Goal: Communication & Community: Share content

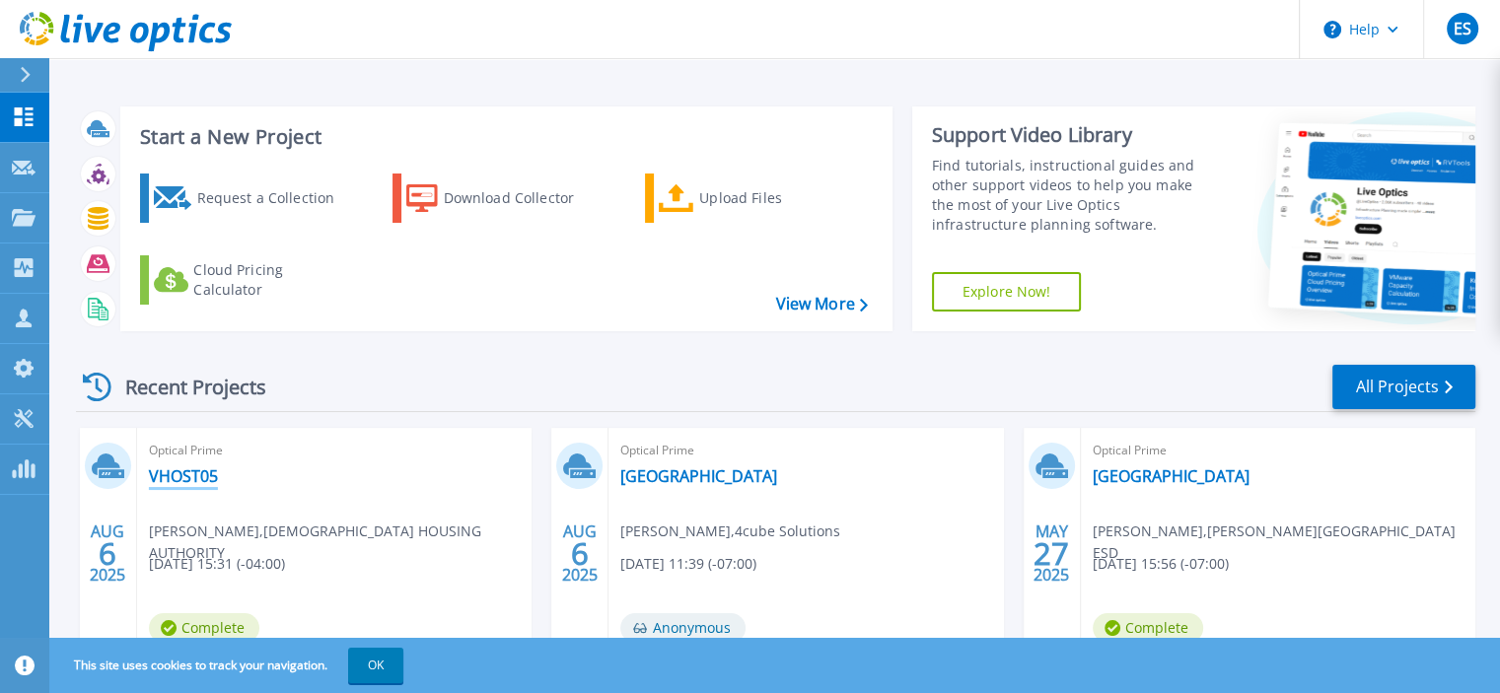
click at [191, 470] on link "VHOST05" at bounding box center [183, 476] width 69 height 20
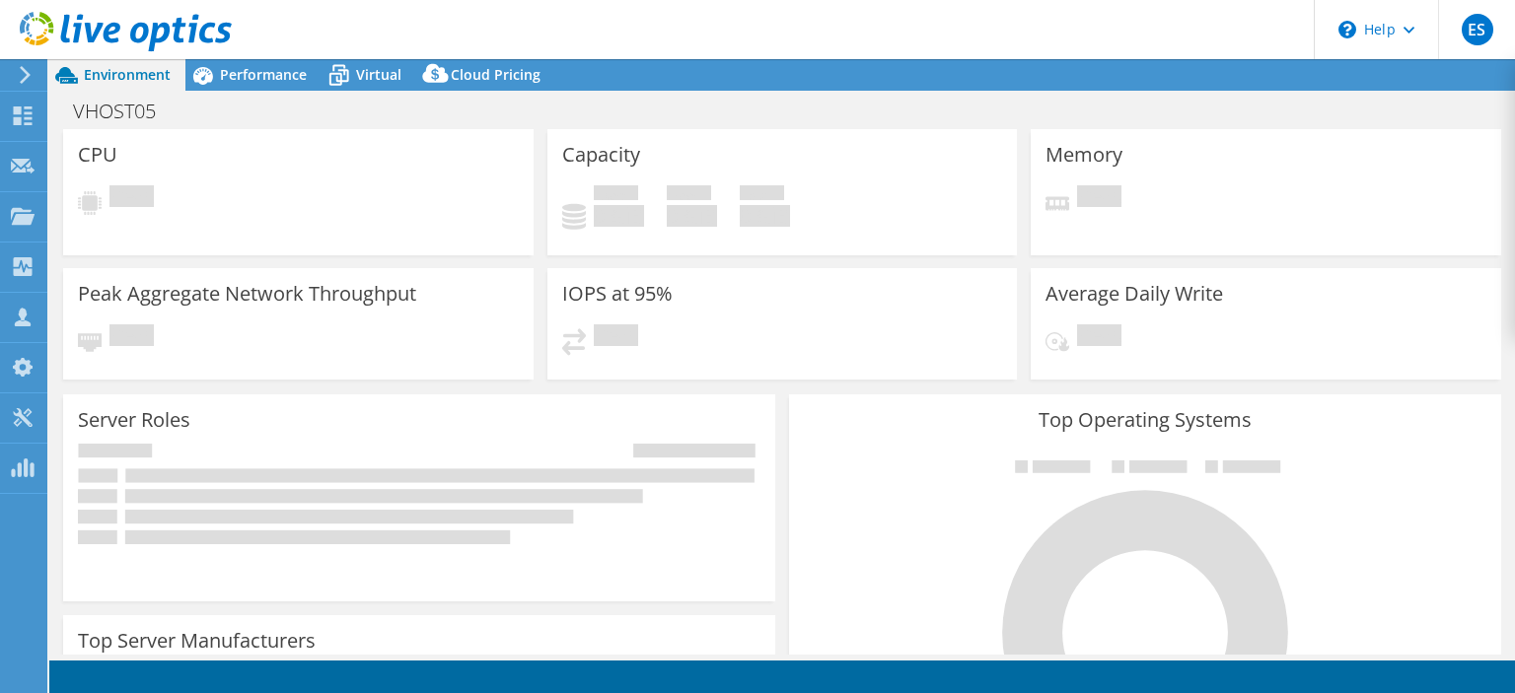
select select "USD"
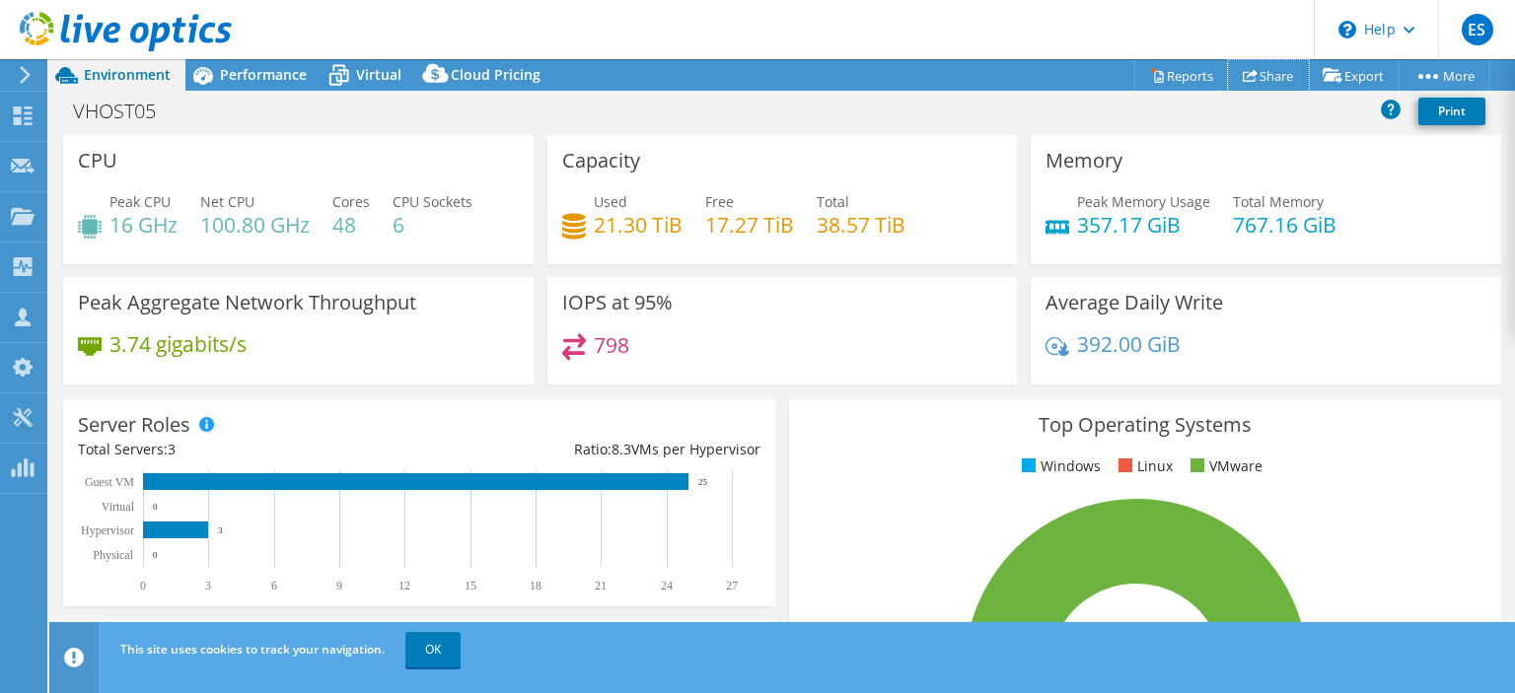
click at [1271, 73] on link "Share" at bounding box center [1268, 75] width 81 height 31
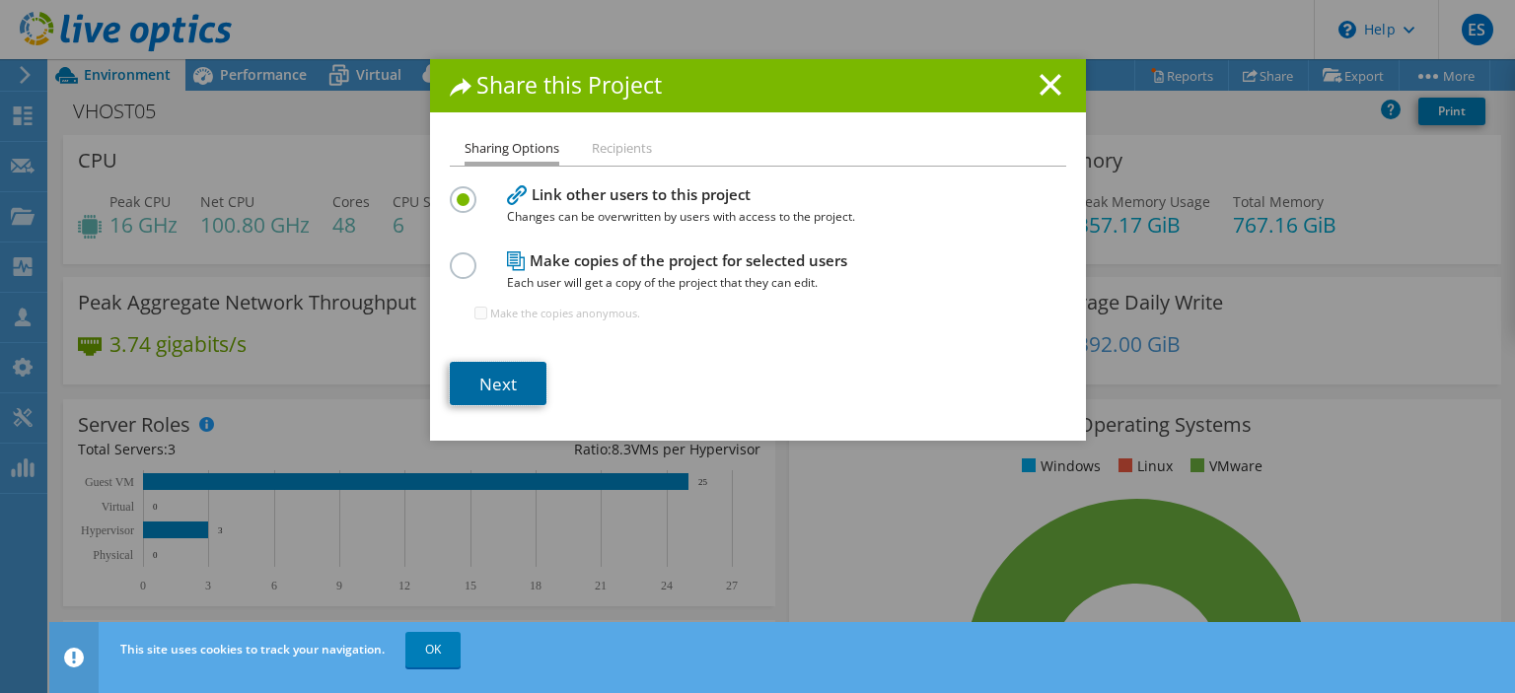
click at [495, 386] on link "Next" at bounding box center [498, 383] width 97 height 43
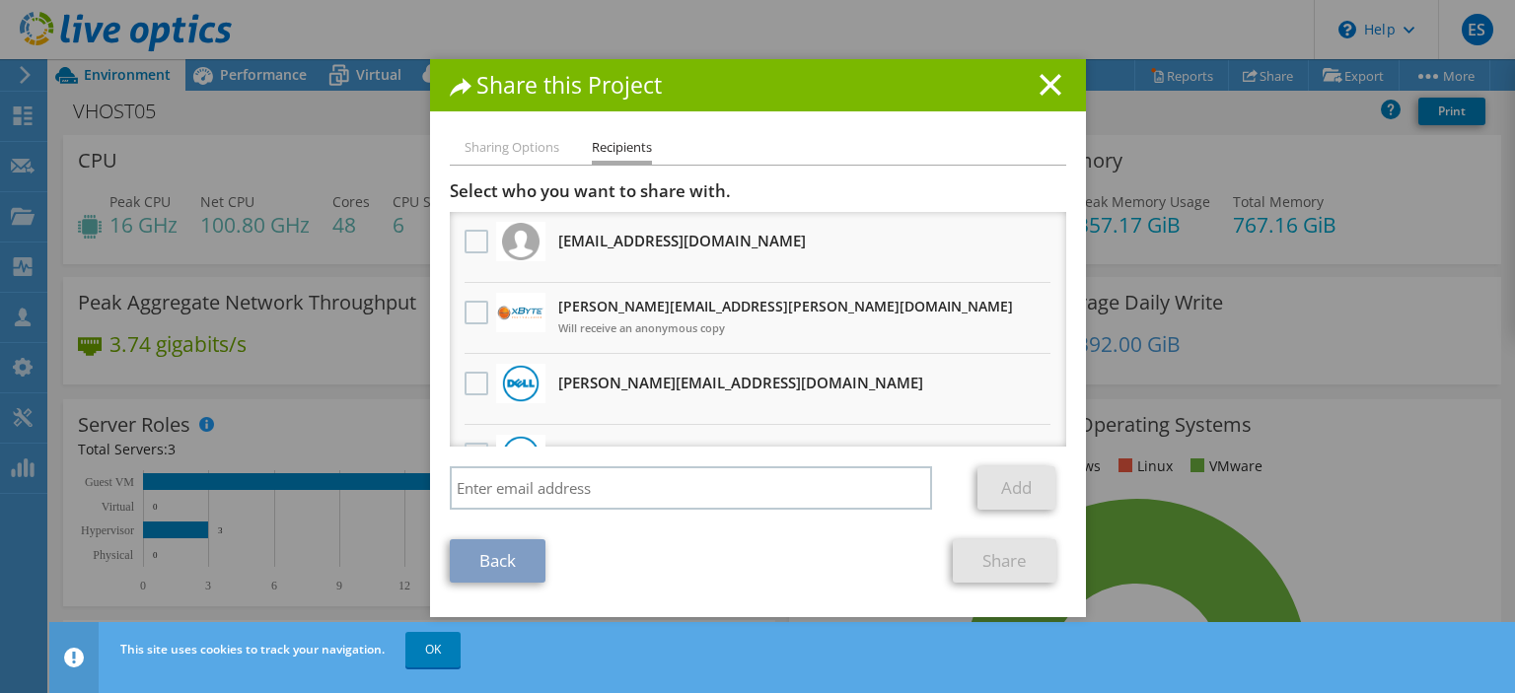
click at [464, 316] on label at bounding box center [478, 313] width 29 height 24
click at [0, 0] on input "checkbox" at bounding box center [0, 0] width 0 height 0
click at [1027, 558] on link "Share" at bounding box center [1005, 560] width 104 height 43
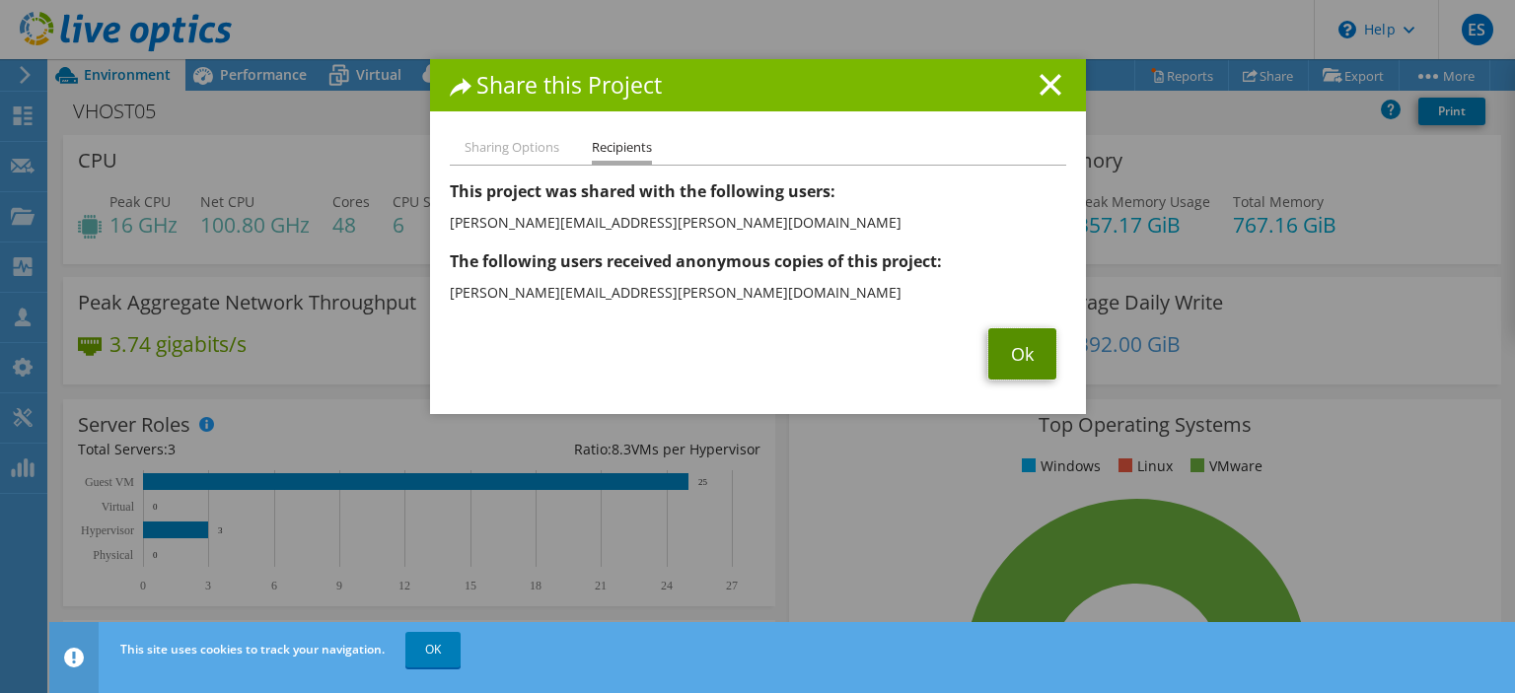
click at [1018, 349] on link "Ok" at bounding box center [1022, 353] width 68 height 51
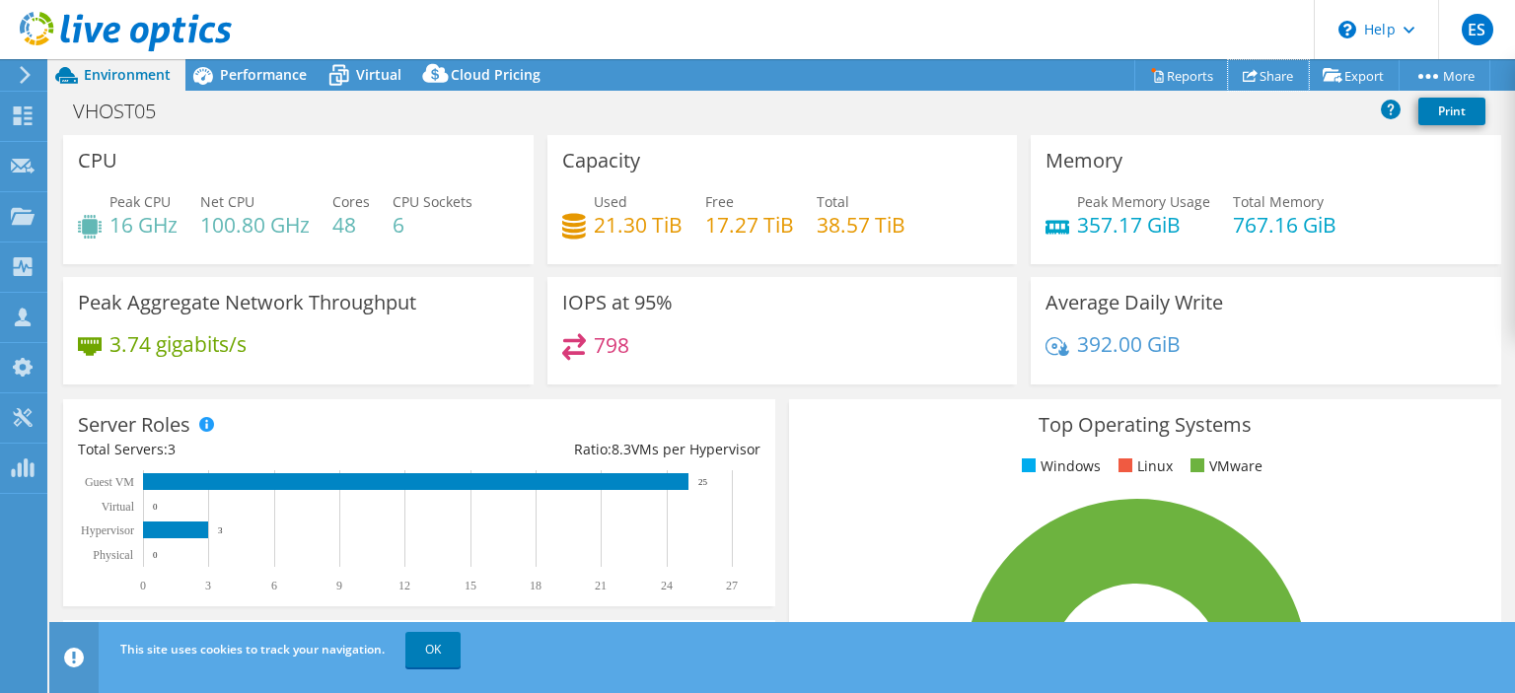
click at [1243, 72] on use at bounding box center [1250, 75] width 15 height 13
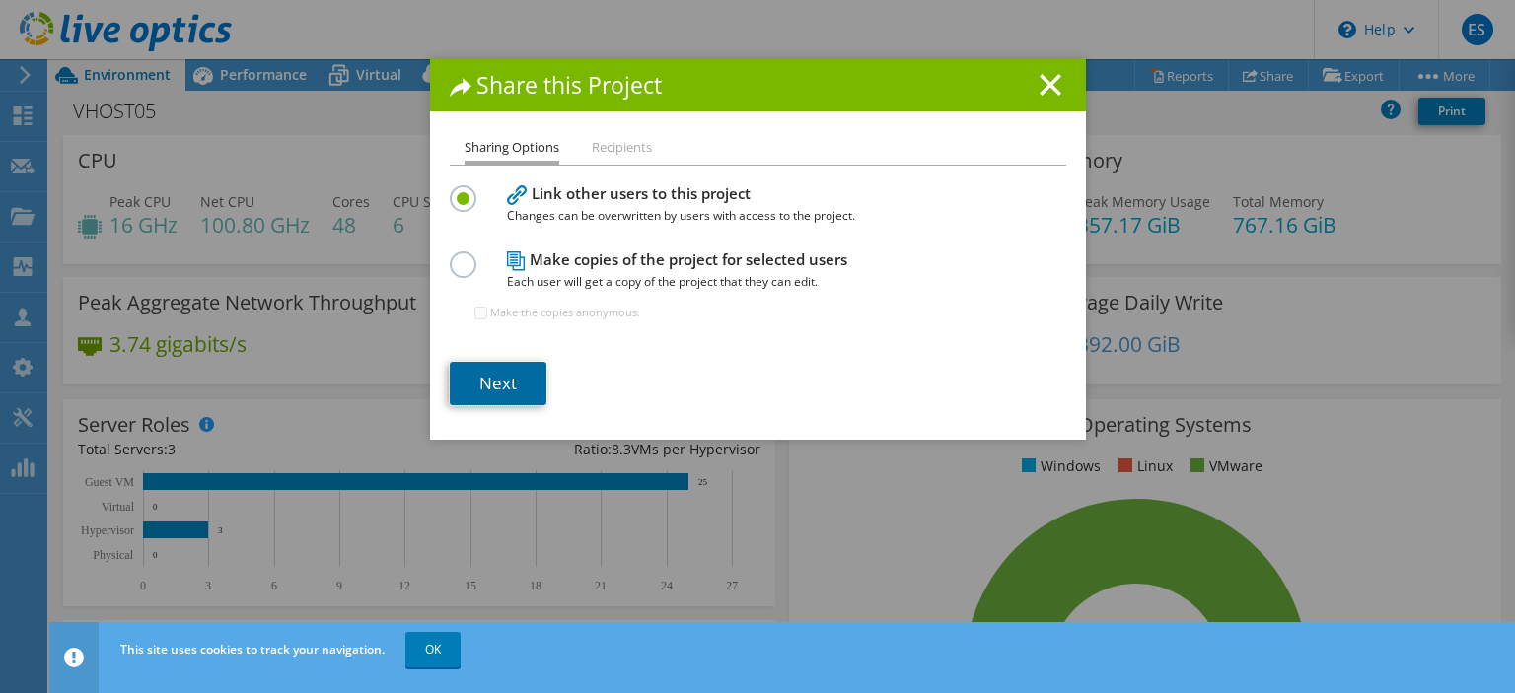
click at [527, 370] on link "Next" at bounding box center [498, 383] width 97 height 43
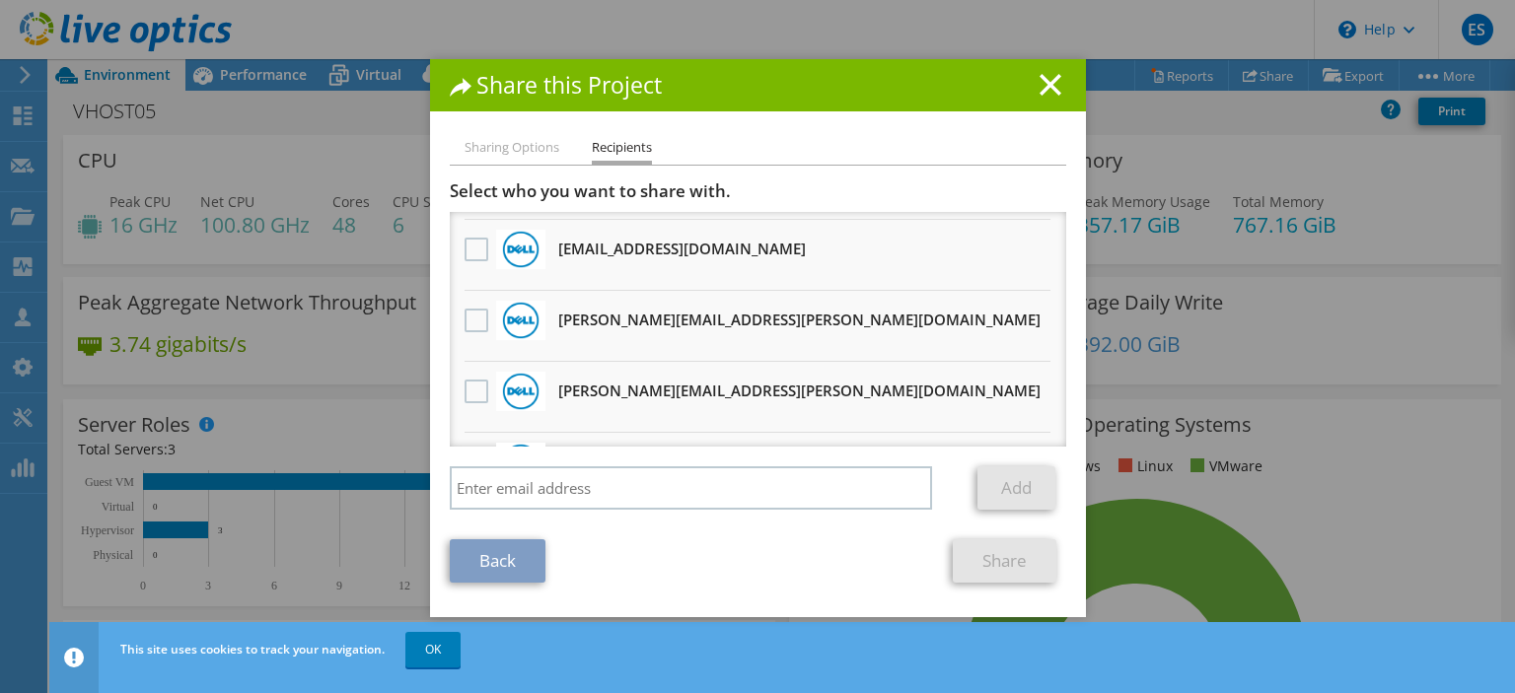
scroll to position [1030, 0]
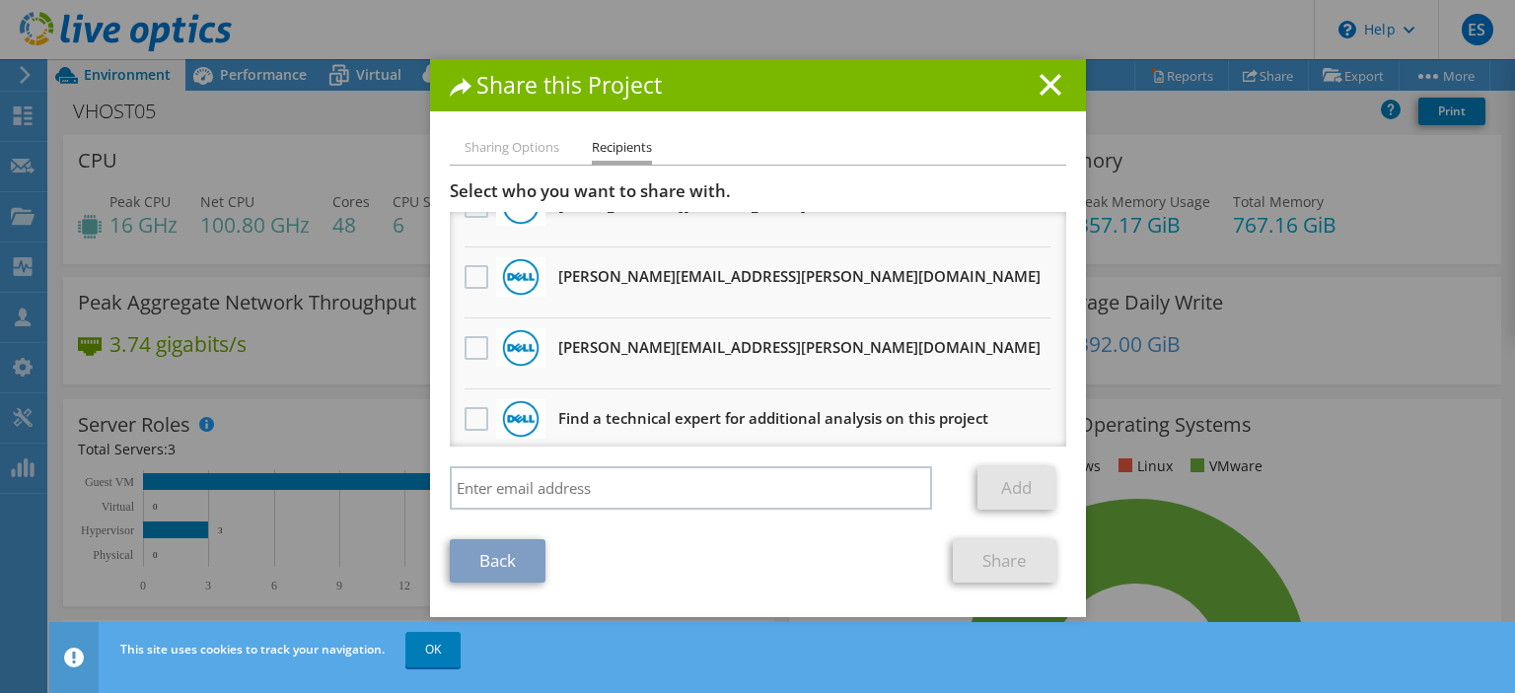
click at [1040, 81] on line at bounding box center [1050, 85] width 20 height 20
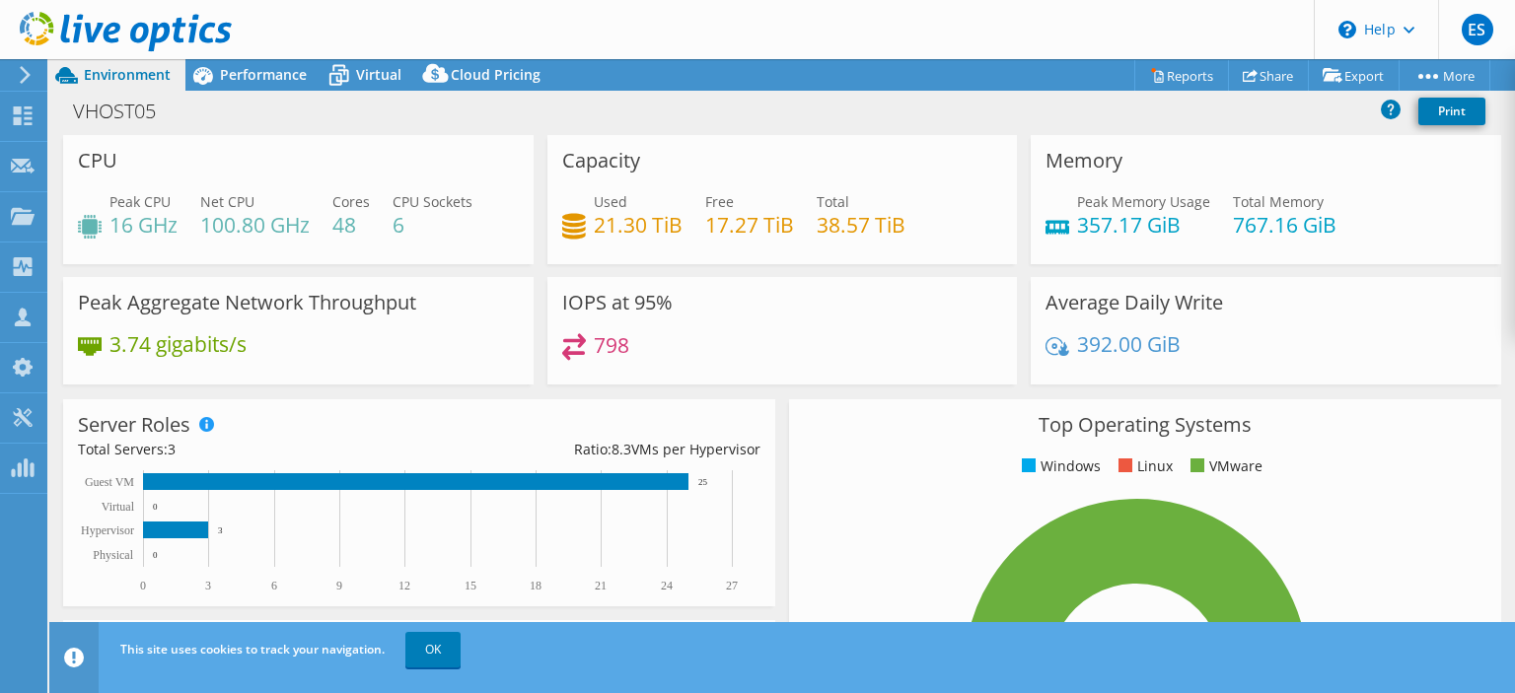
click at [888, 53] on div "ES Partner Team Member [PERSON_NAME] [PERSON_NAME][EMAIL_ADDRESS][PERSON_NAME][…" at bounding box center [757, 346] width 1515 height 693
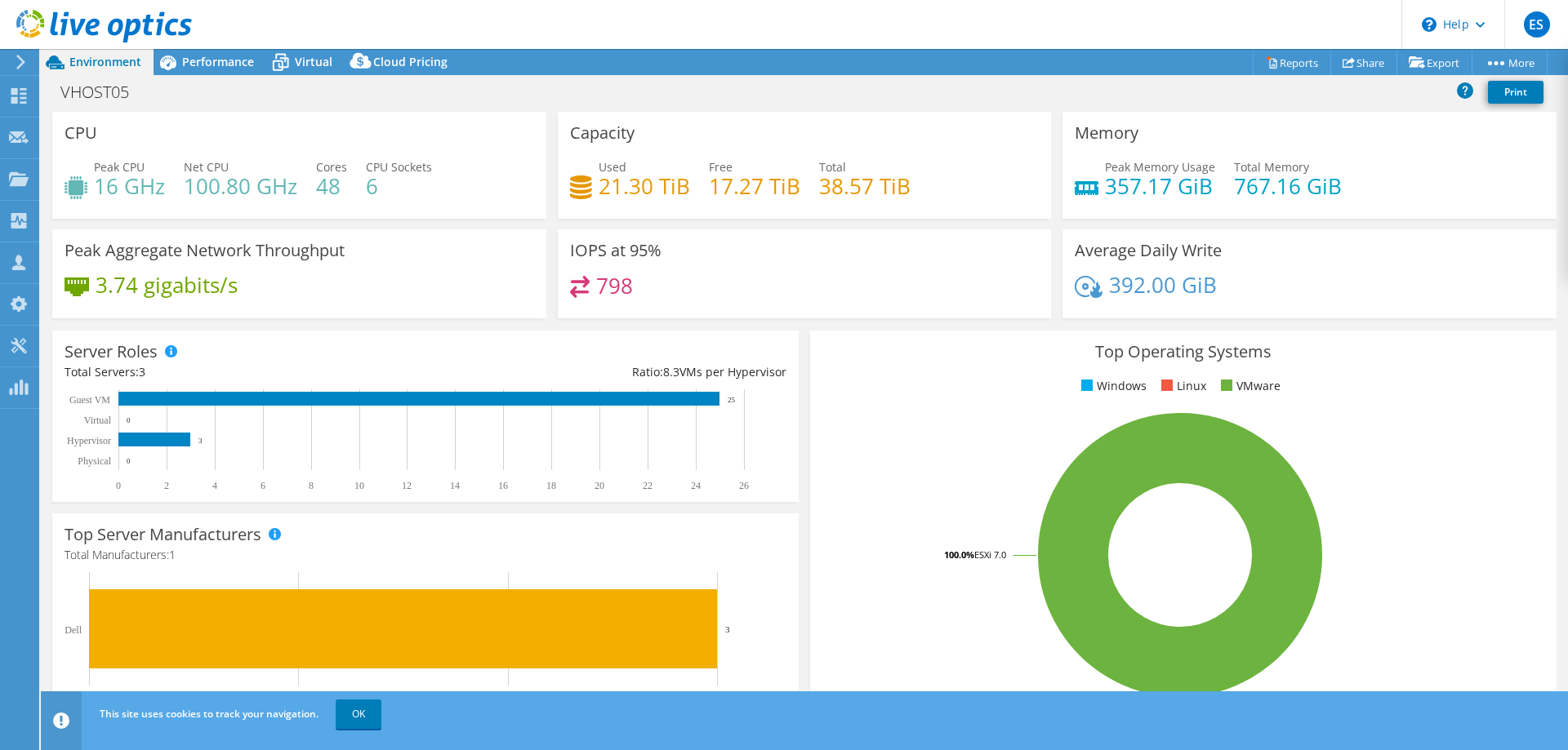
click at [355, 61] on icon at bounding box center [360, 60] width 22 height 16
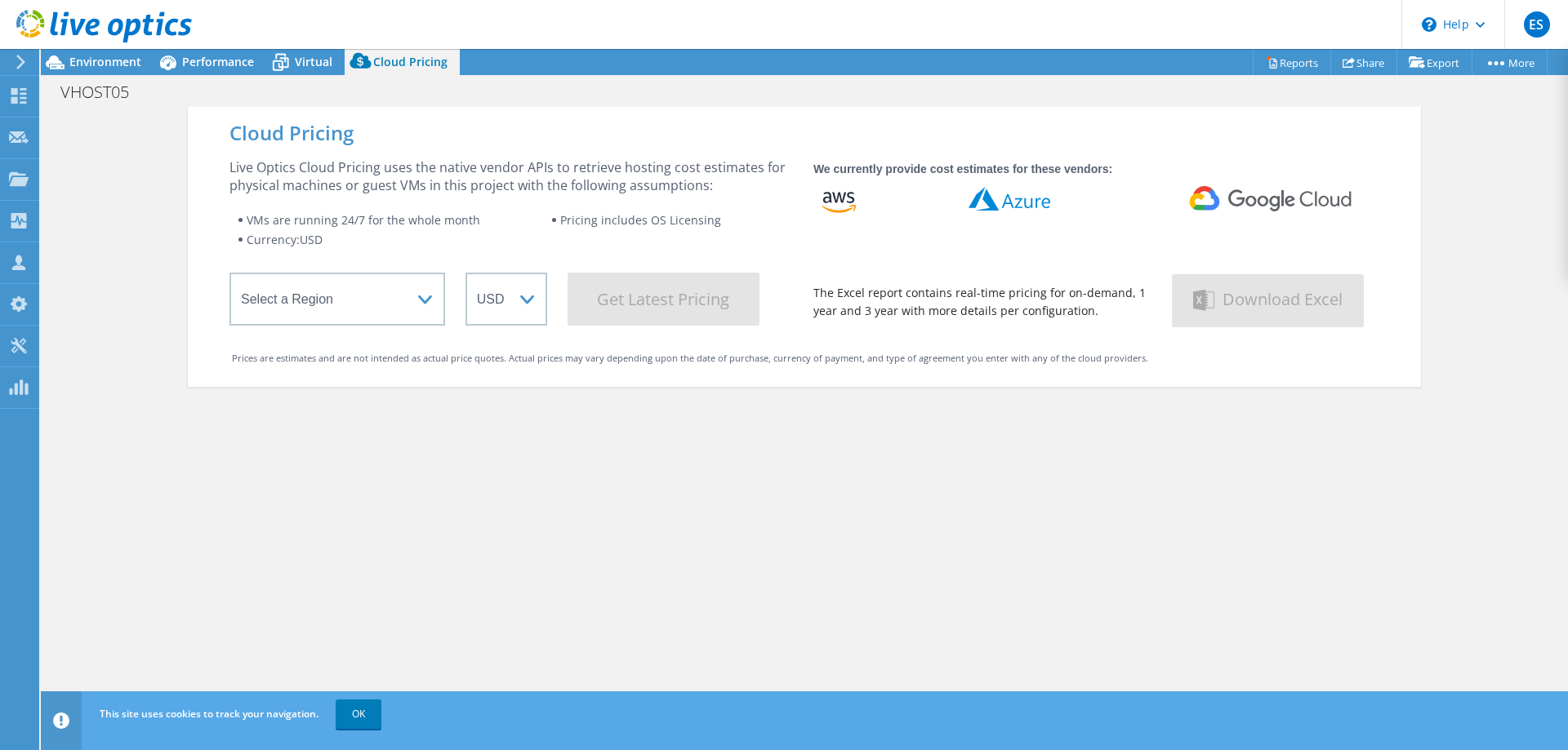
click at [283, 62] on icon at bounding box center [280, 62] width 29 height 29
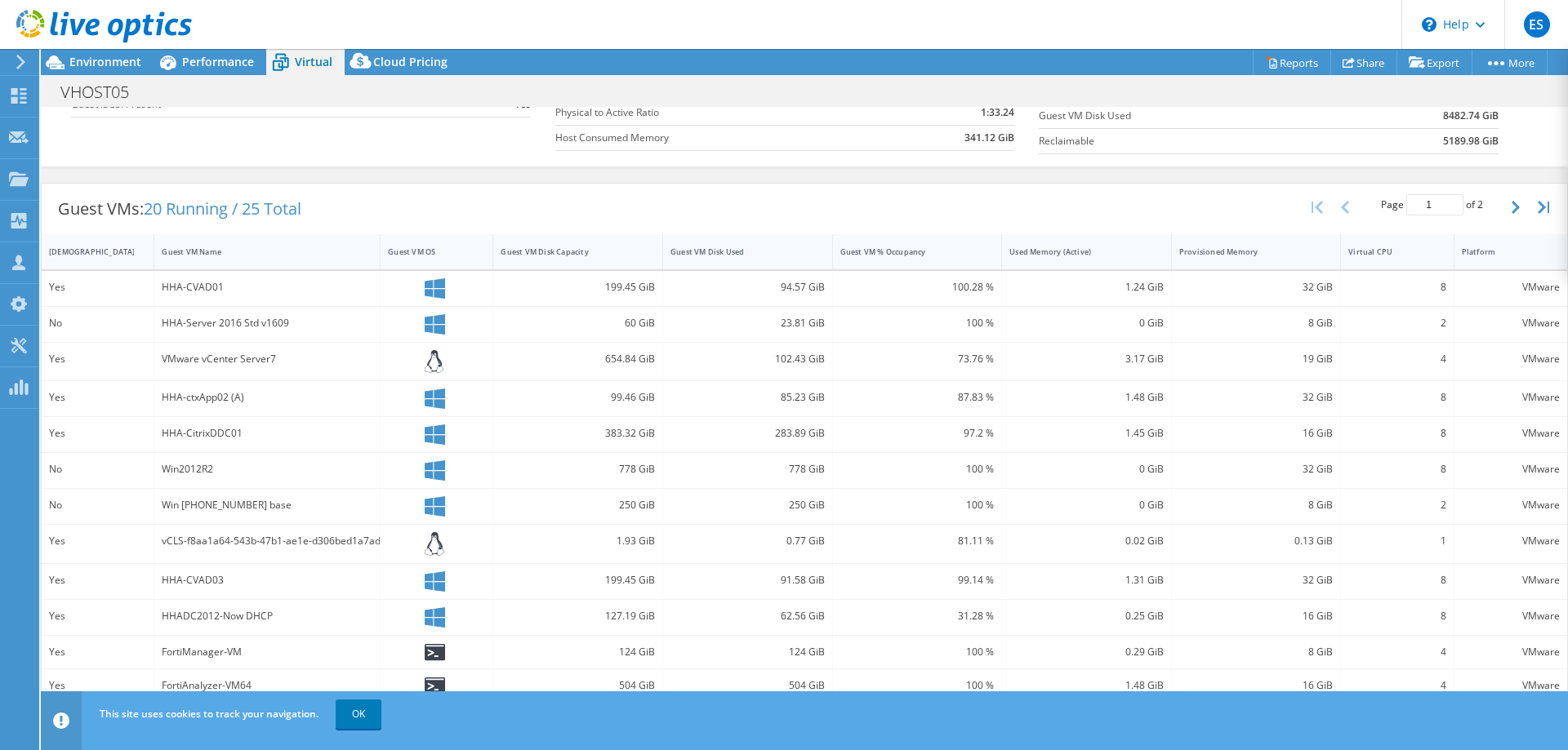
scroll to position [345, 0]
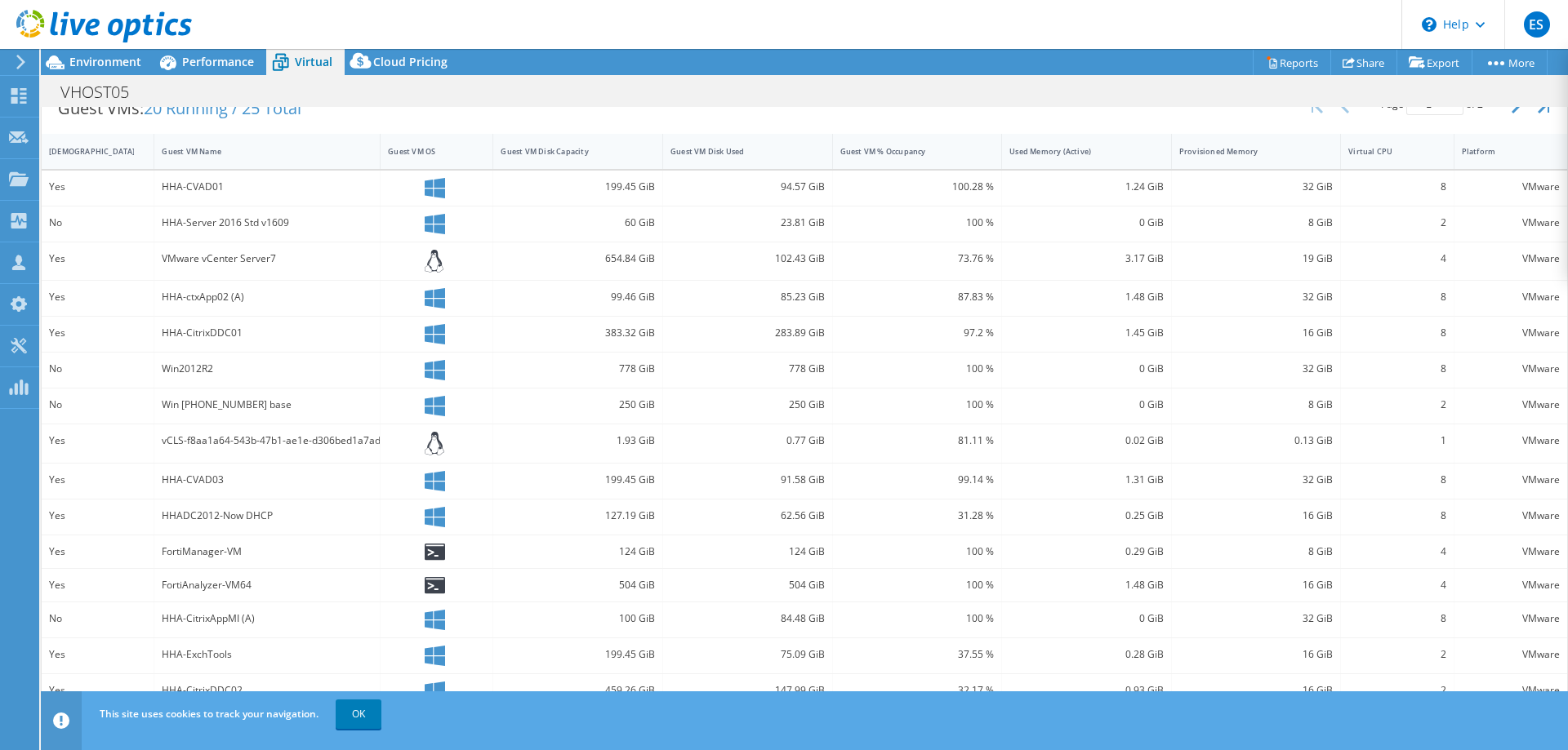
drag, startPoint x: 364, startPoint y: 716, endPoint x: 355, endPoint y: 689, distance: 28.5
click at [365, 573] on link "OK" at bounding box center [358, 714] width 46 height 30
